Goal: Answer question/provide support: Share knowledge or assist other users

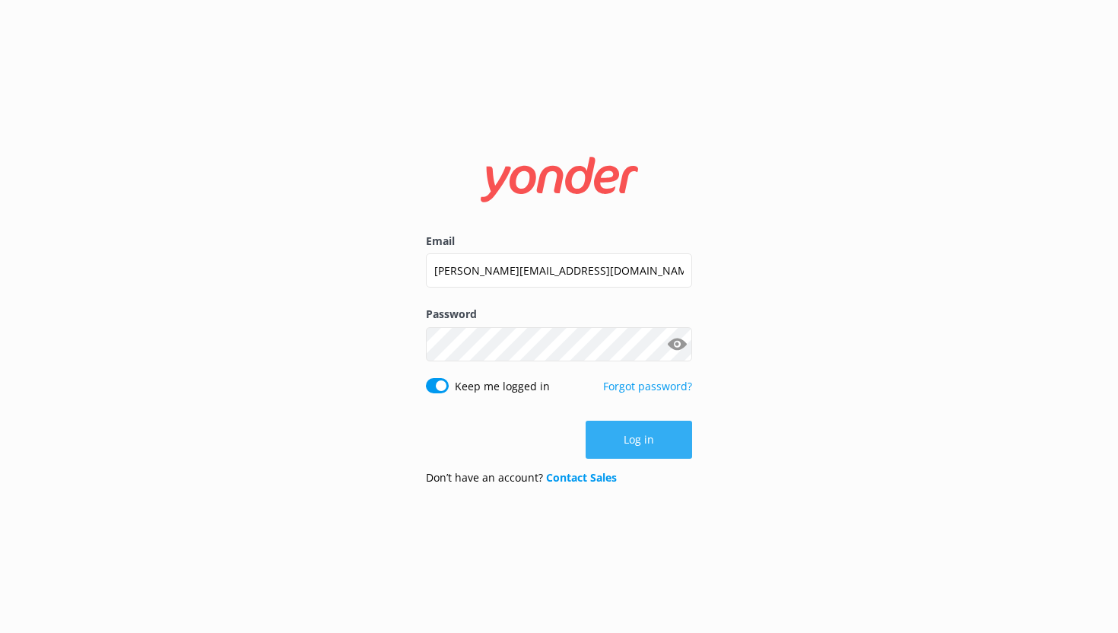
click at [659, 452] on button "Log in" at bounding box center [639, 440] width 106 height 38
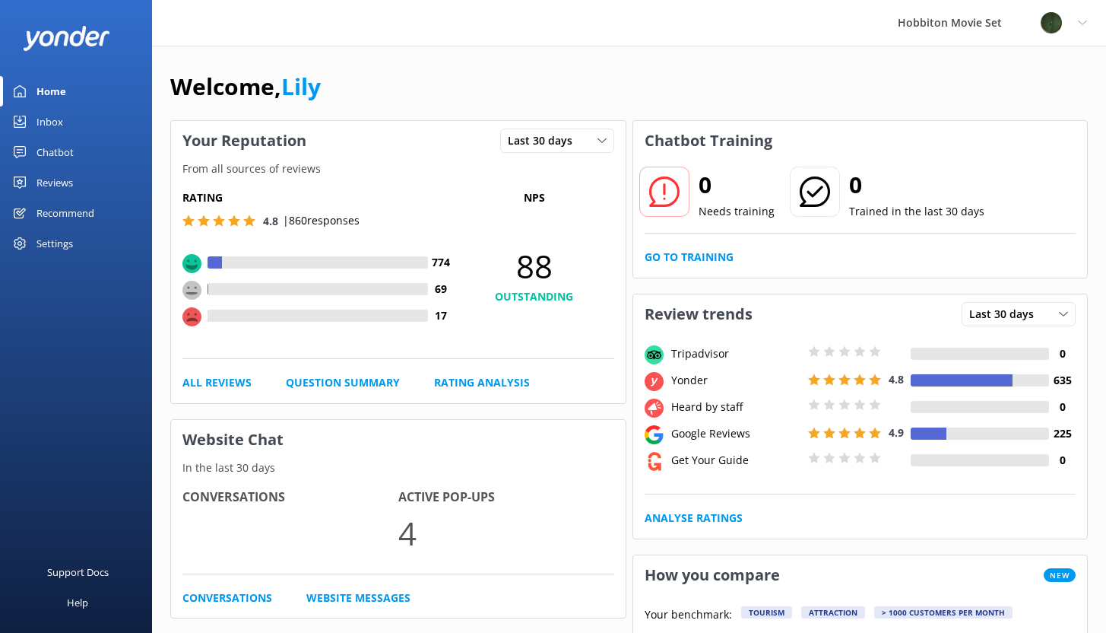
click at [68, 160] on div "Chatbot" at bounding box center [55, 152] width 37 height 30
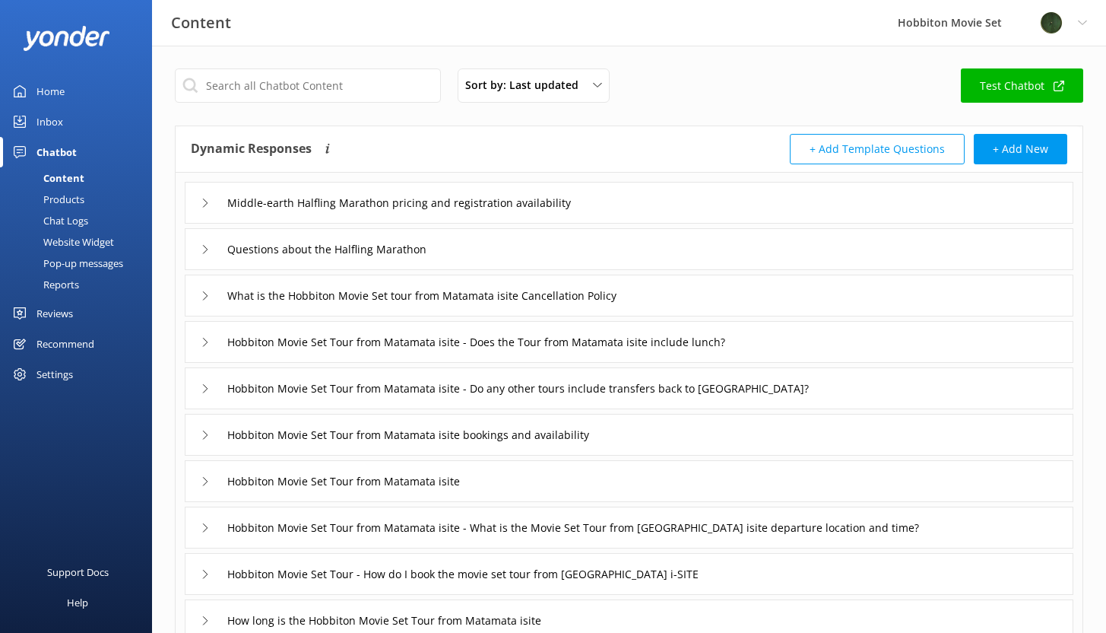
click at [70, 217] on div "Chat Logs" at bounding box center [48, 220] width 79 height 21
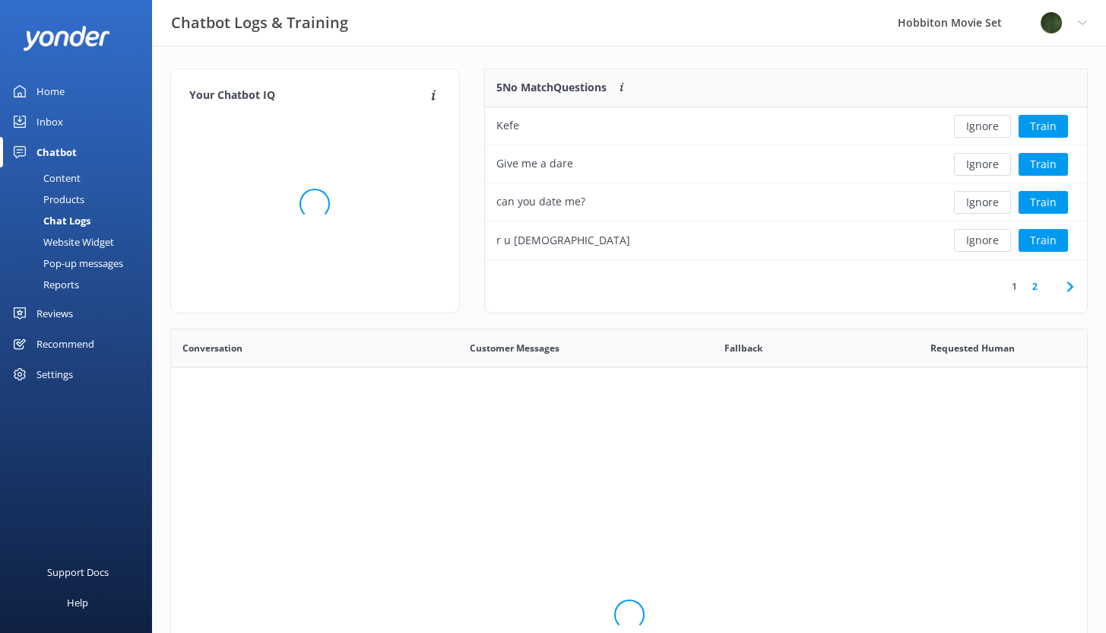
scroll to position [179, 591]
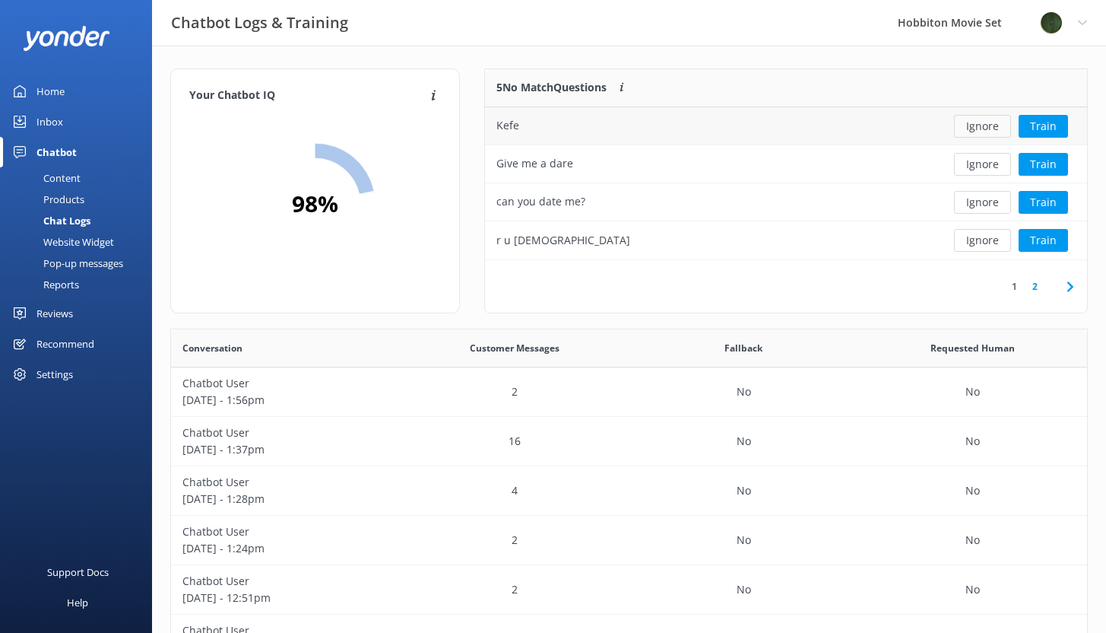
click at [975, 125] on button "Ignore" at bounding box center [982, 126] width 57 height 23
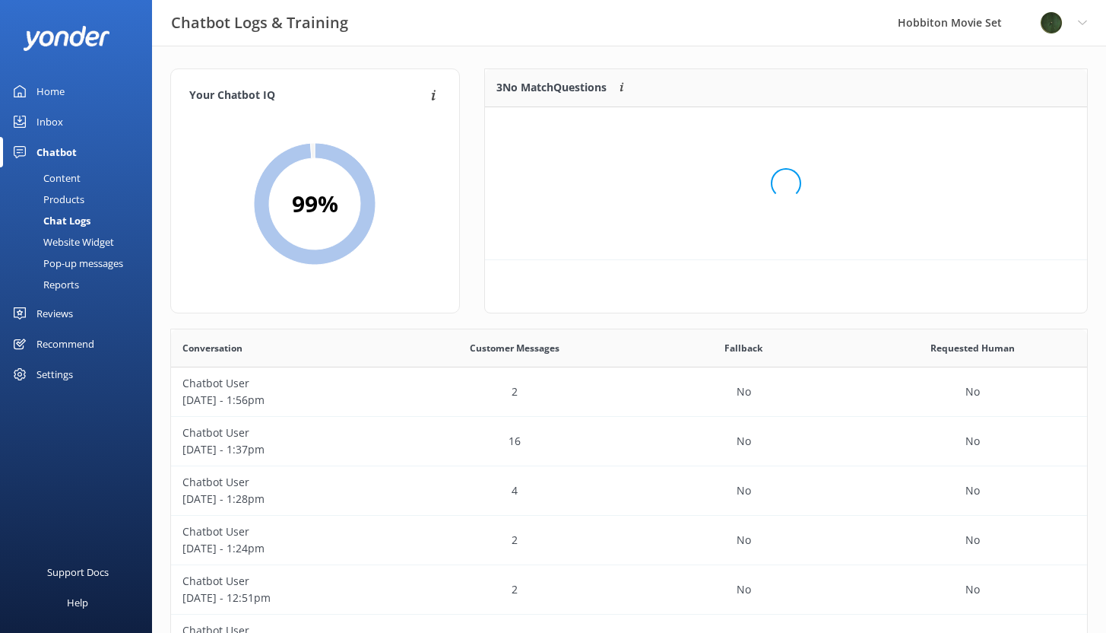
scroll to position [141, 591]
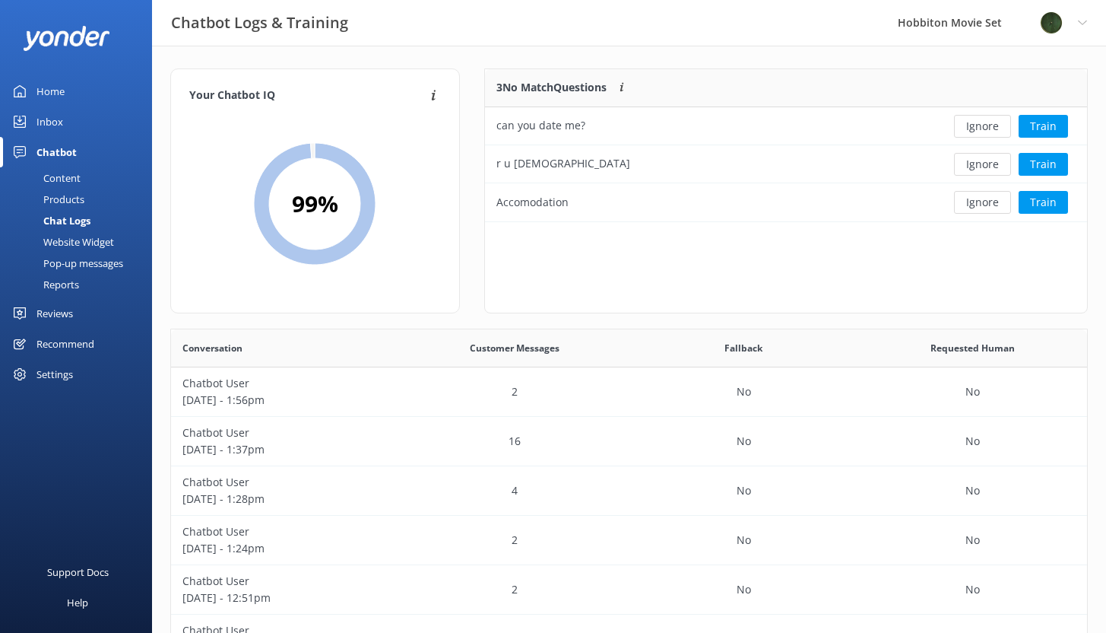
click at [975, 125] on button "Ignore" at bounding box center [982, 126] width 57 height 23
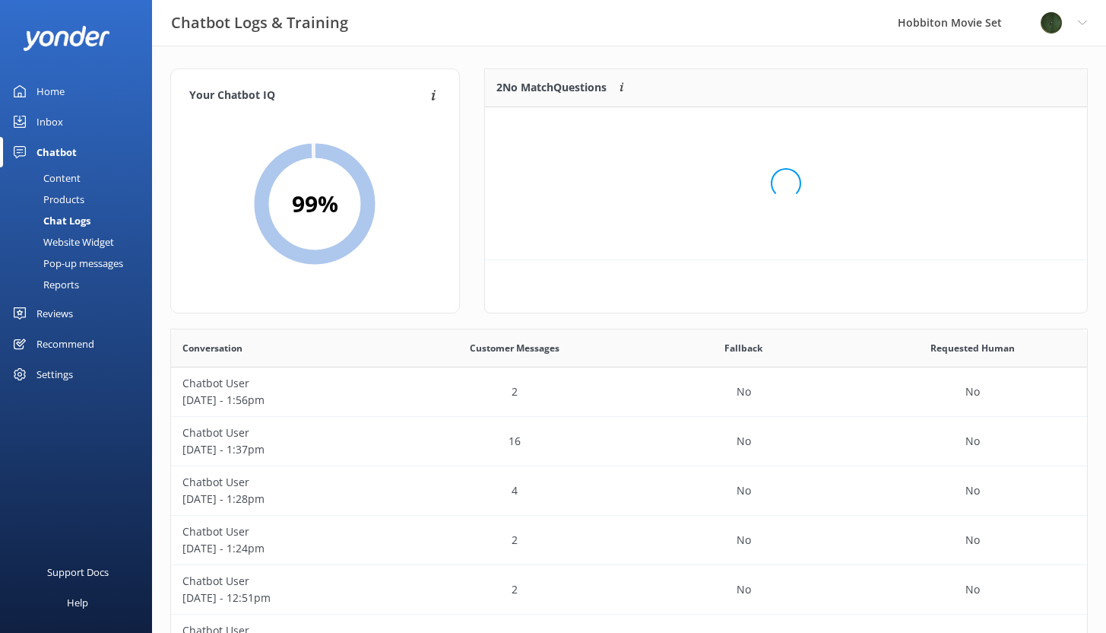
scroll to position [103, 591]
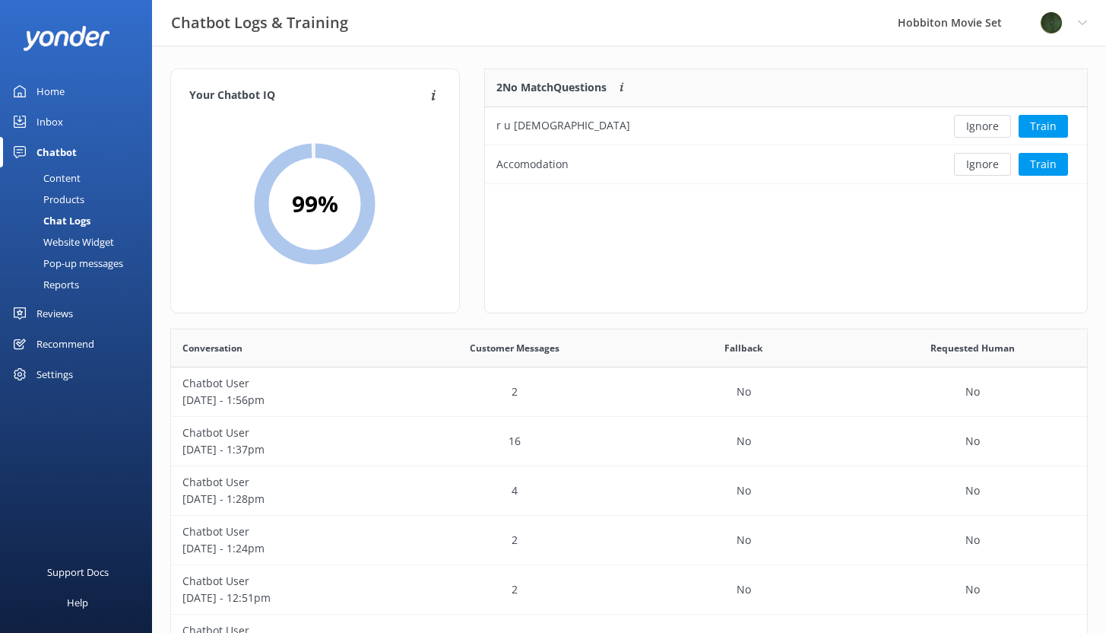
click at [975, 125] on button "Ignore" at bounding box center [982, 126] width 57 height 23
click at [1040, 125] on button "Train" at bounding box center [1043, 126] width 49 height 23
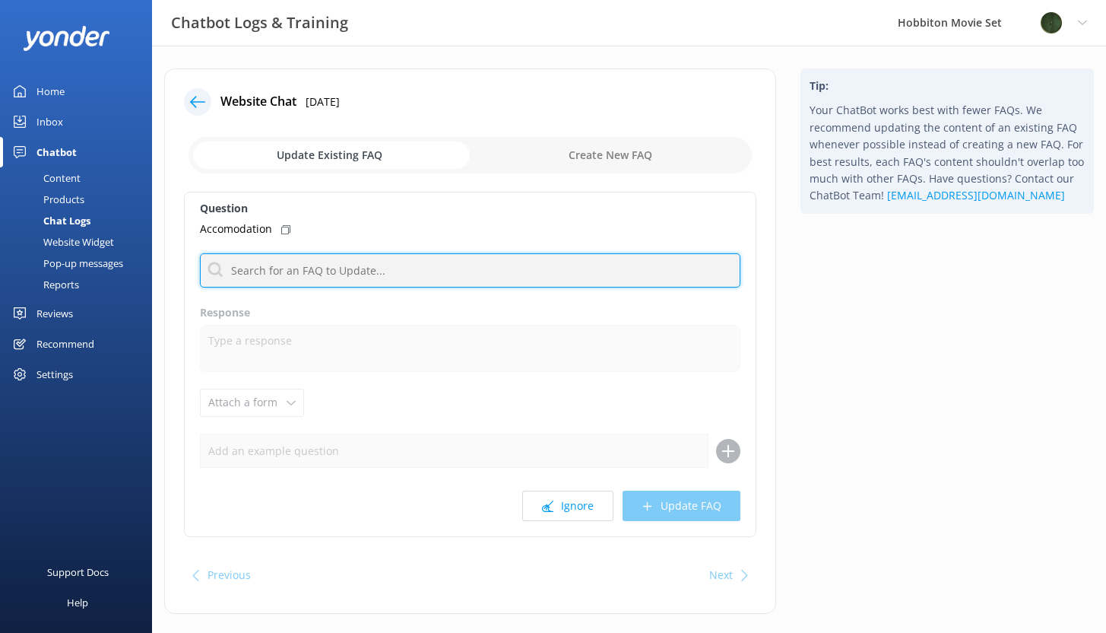
click at [271, 270] on input "text" at bounding box center [470, 270] width 541 height 34
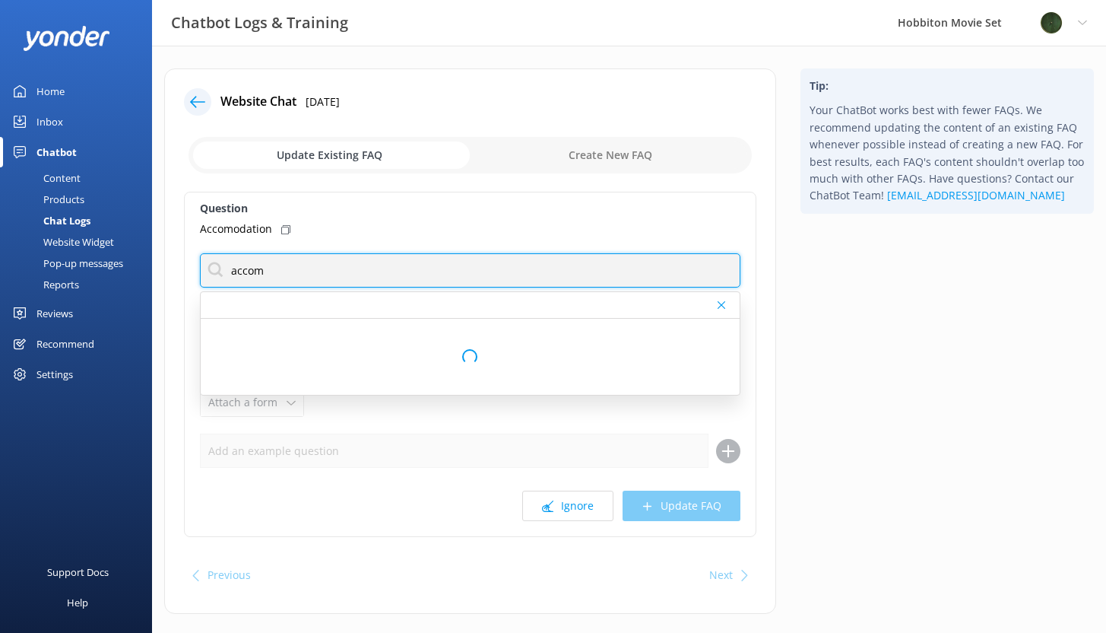
type input "accomm"
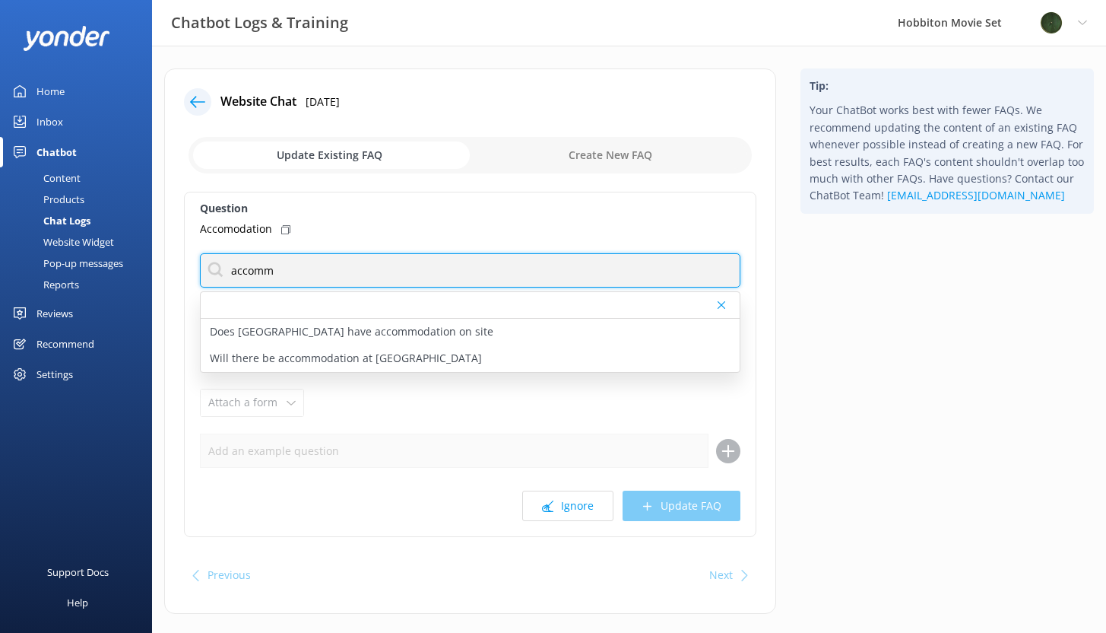
scroll to position [21, 0]
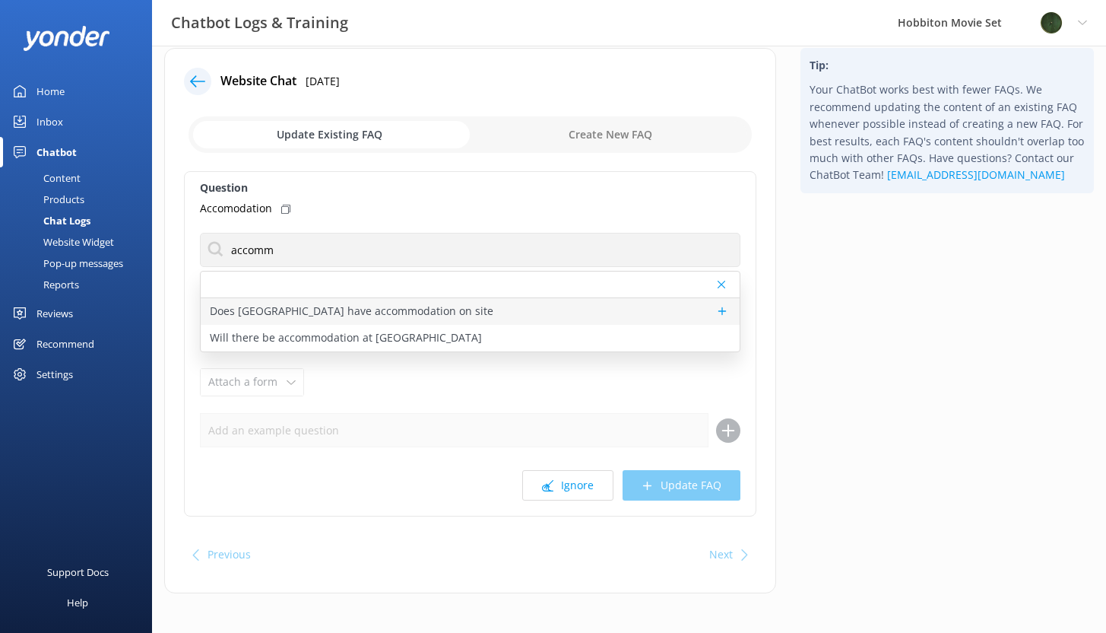
click at [318, 313] on p "Does [GEOGRAPHIC_DATA] have accommodation on site" at bounding box center [352, 311] width 284 height 17
type textarea "There is no accommodation available at [GEOGRAPHIC_DATA] Movie Set. For accommo…"
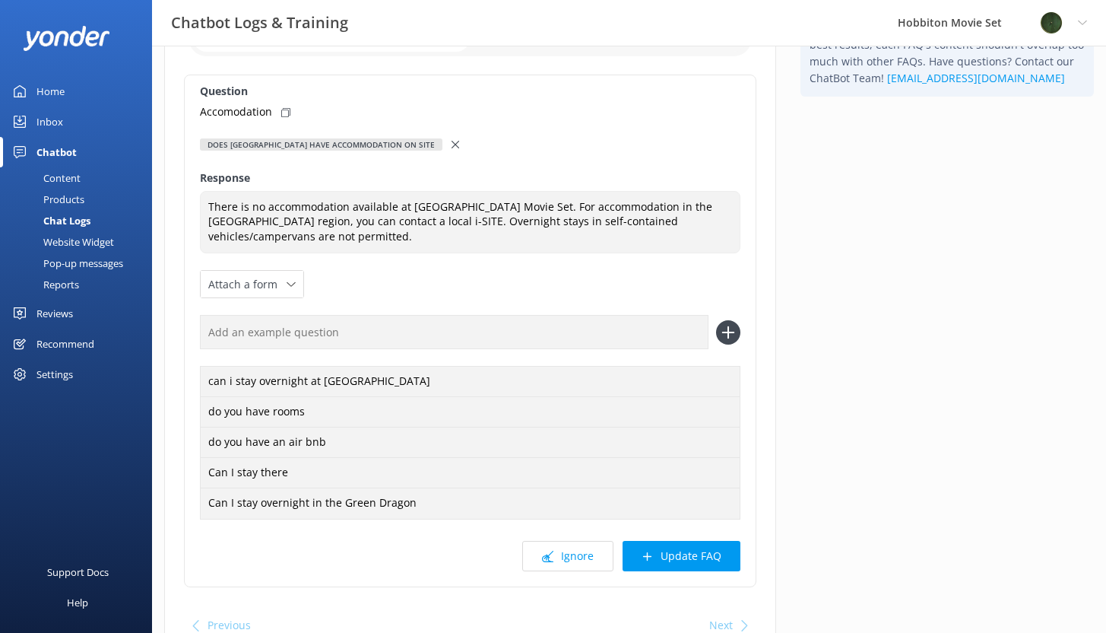
scroll to position [179, 0]
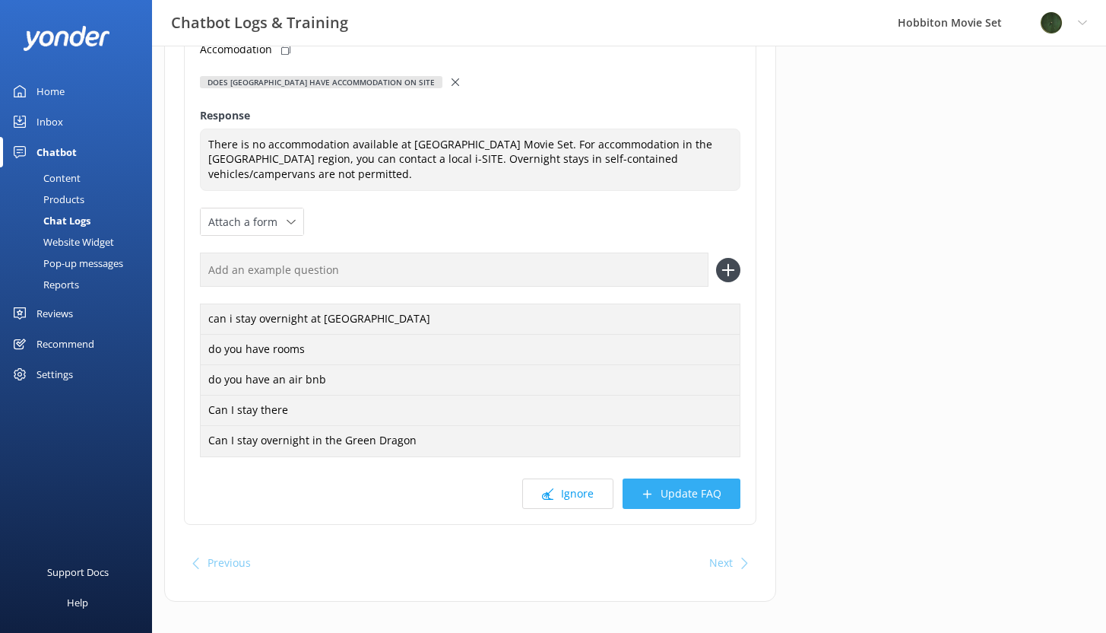
click at [693, 483] on button "Update FAQ" at bounding box center [682, 493] width 118 height 30
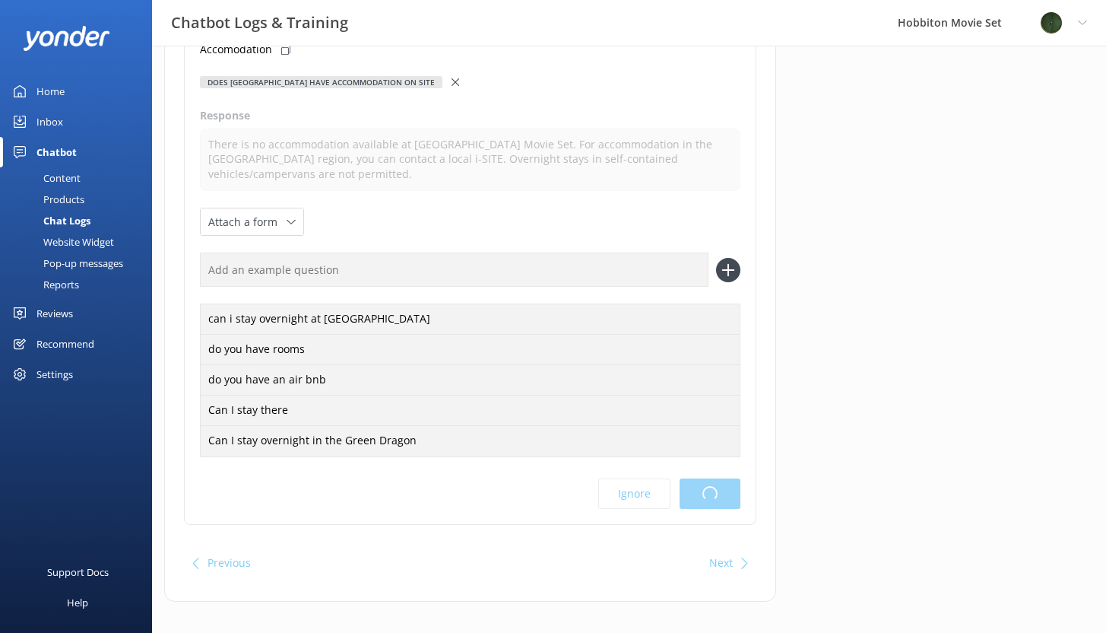
scroll to position [0, 0]
